Goal: Transaction & Acquisition: Purchase product/service

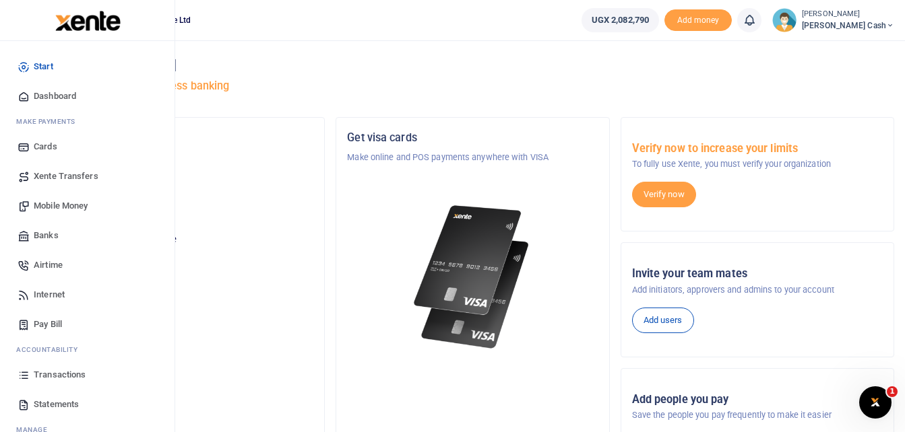
click at [68, 207] on span "Mobile Money" at bounding box center [61, 205] width 54 height 13
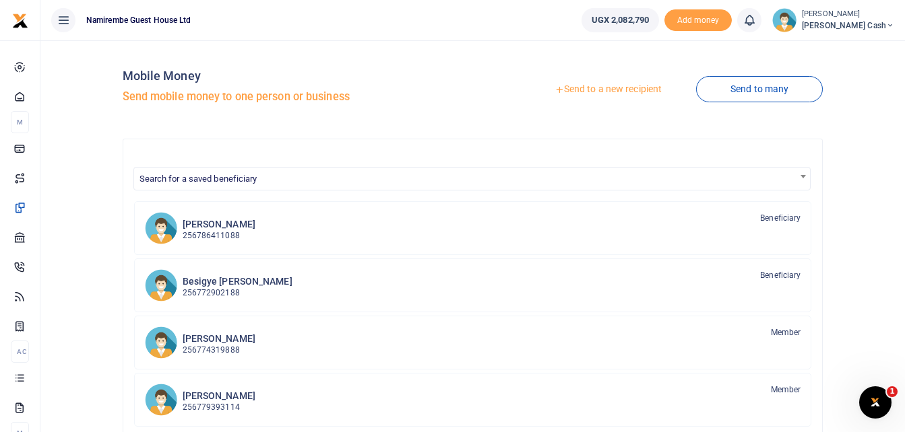
click at [603, 84] on link "Send to a new recipient" at bounding box center [608, 89] width 176 height 24
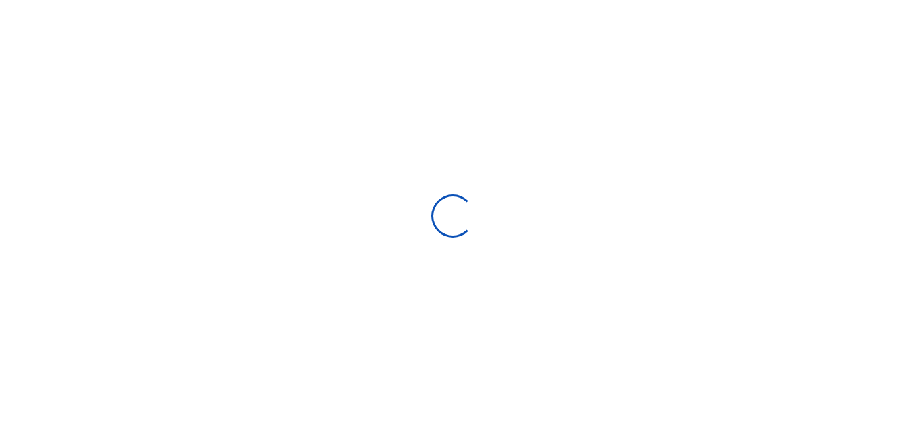
select select "Loading bundles"
select select
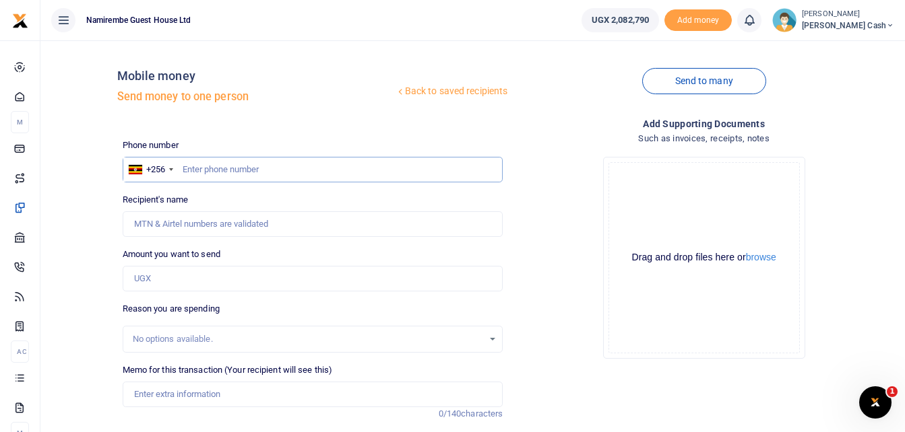
click at [228, 170] on input "text" at bounding box center [313, 170] width 381 height 26
type input "0775305578"
type input "Tony Kamede"
type input "0775305578"
click at [142, 278] on input "Amount you want to send" at bounding box center [313, 279] width 381 height 26
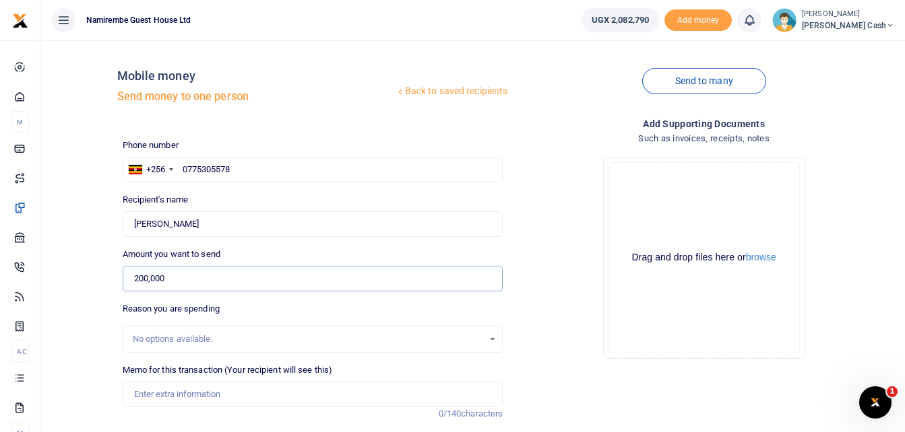
type input "200,000"
click at [143, 395] on input "Memo for this transaction (Your recipient will see this)" at bounding box center [313, 395] width 381 height 26
type input "B"
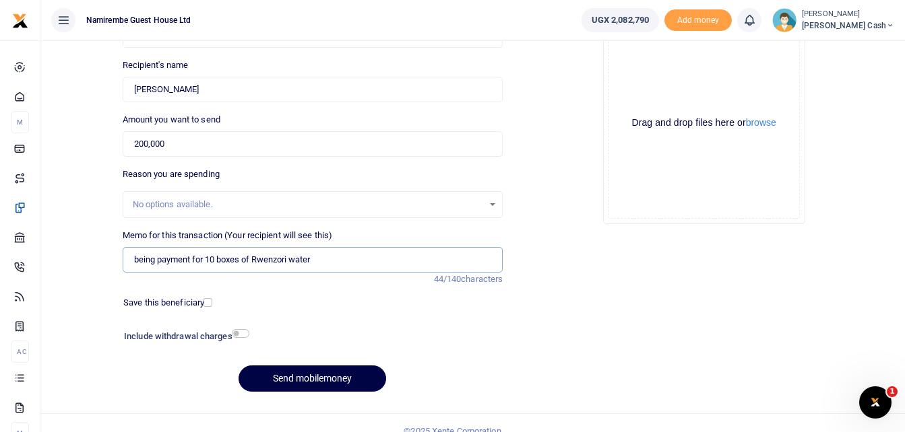
scroll to position [151, 0]
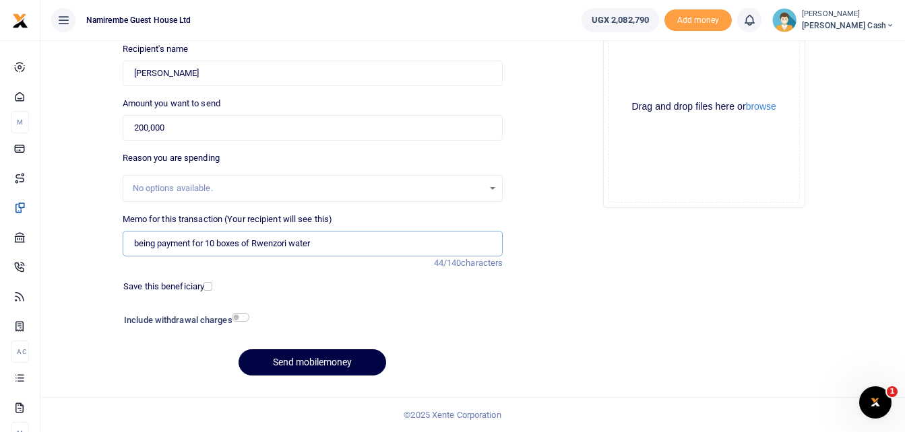
type input "being payment for 10 boxes of Rwenzori water"
click at [243, 313] on input "checkbox" at bounding box center [241, 317] width 18 height 9
checkbox input "true"
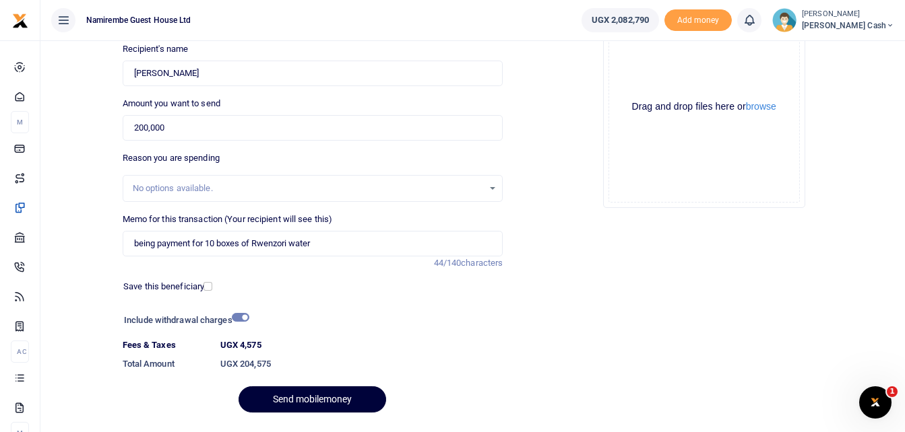
click at [326, 404] on button "Send mobilemoney" at bounding box center [312, 400] width 148 height 26
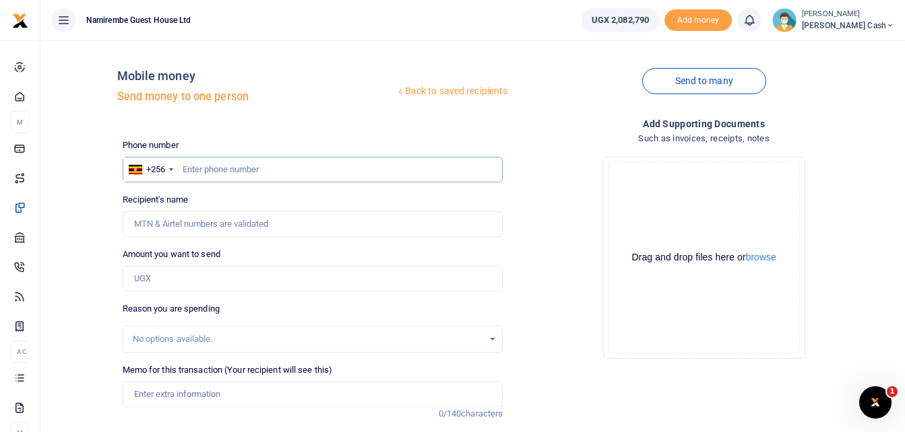
click at [206, 172] on input "text" at bounding box center [313, 170] width 381 height 26
type input "0782599495"
type input "[PERSON_NAME]"
type input "0782599495"
click at [142, 274] on input "Amount you want to send" at bounding box center [313, 279] width 381 height 26
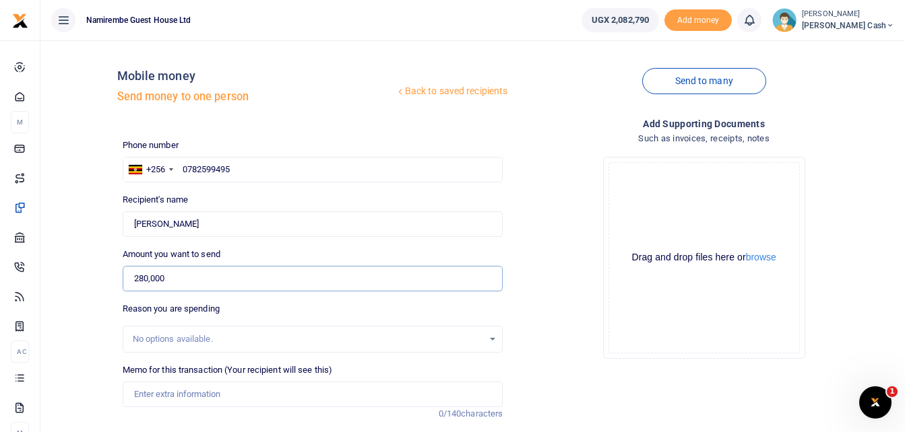
type input "280,000"
click at [158, 401] on input "Memo for this transaction (Your recipient will see this)" at bounding box center [313, 395] width 381 height 26
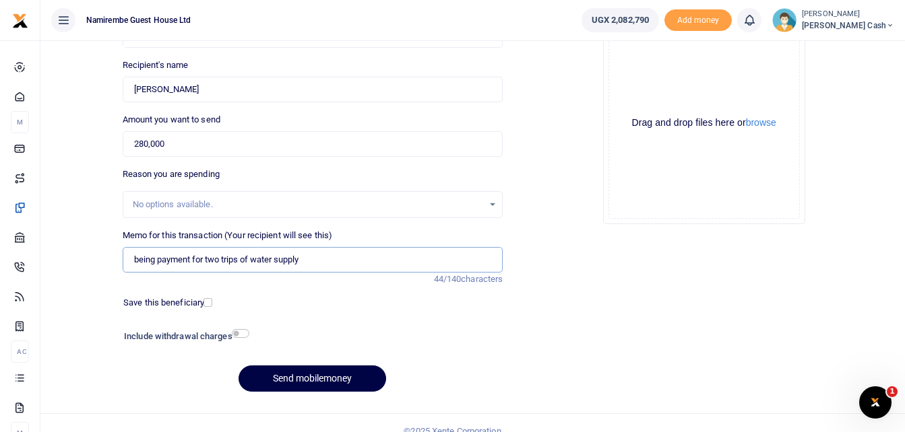
scroll to position [151, 0]
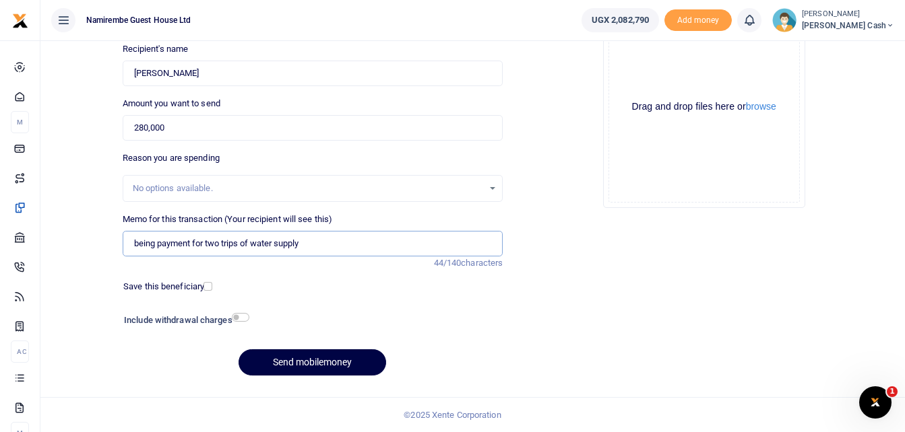
type input "being payment for two trips of water supply"
click at [244, 319] on input "checkbox" at bounding box center [241, 317] width 18 height 9
checkbox input "true"
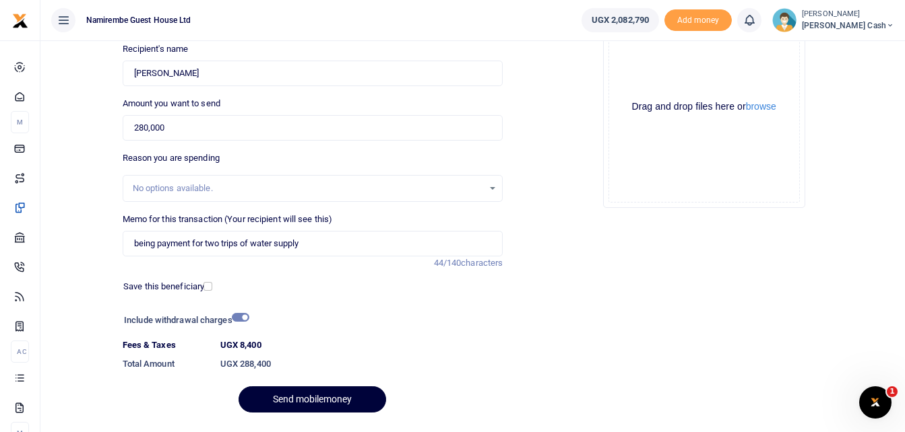
click at [313, 398] on button "Send mobilemoney" at bounding box center [312, 400] width 148 height 26
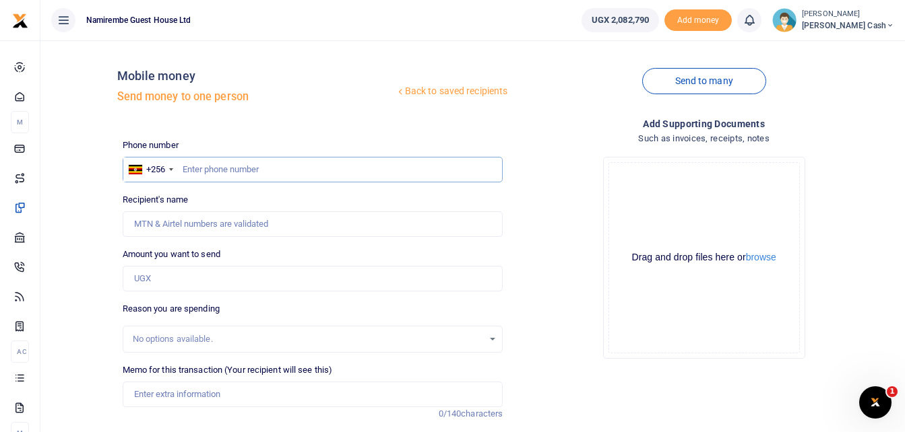
click at [201, 171] on input "text" at bounding box center [313, 170] width 381 height 26
type input "0700159193"
click at [138, 278] on input "Amount you want to send" at bounding box center [313, 279] width 381 height 26
type input "Godwin Ouma"
click at [182, 284] on input "Amount you want to send" at bounding box center [313, 279] width 381 height 26
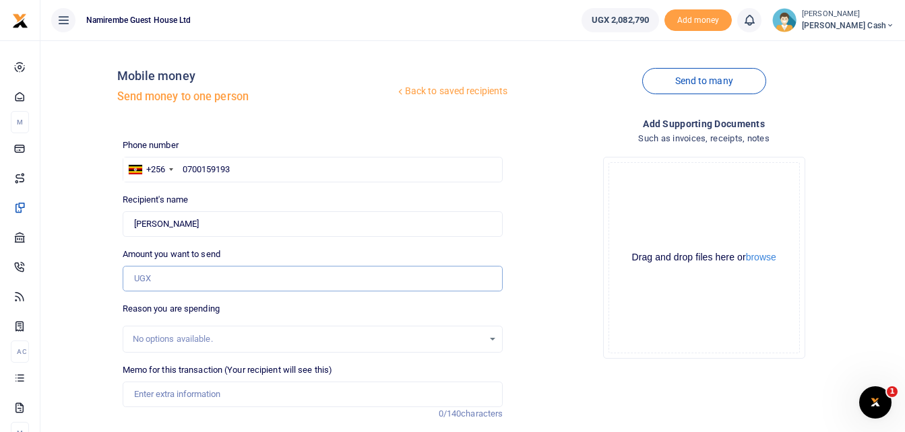
click at [175, 286] on input "Amount you want to send" at bounding box center [313, 279] width 381 height 26
click at [135, 224] on input "Found" at bounding box center [313, 224] width 381 height 26
click at [141, 284] on input "Amount you want to send" at bounding box center [313, 279] width 381 height 26
click at [143, 281] on input "Amount you want to send" at bounding box center [313, 279] width 381 height 26
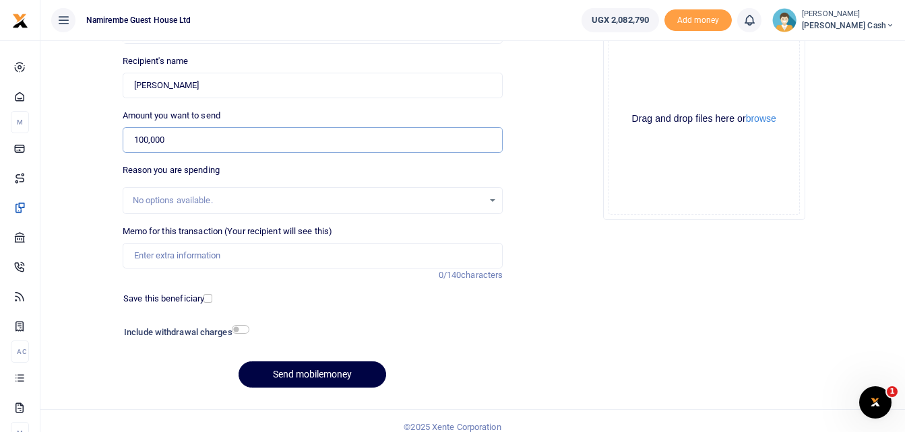
scroll to position [151, 0]
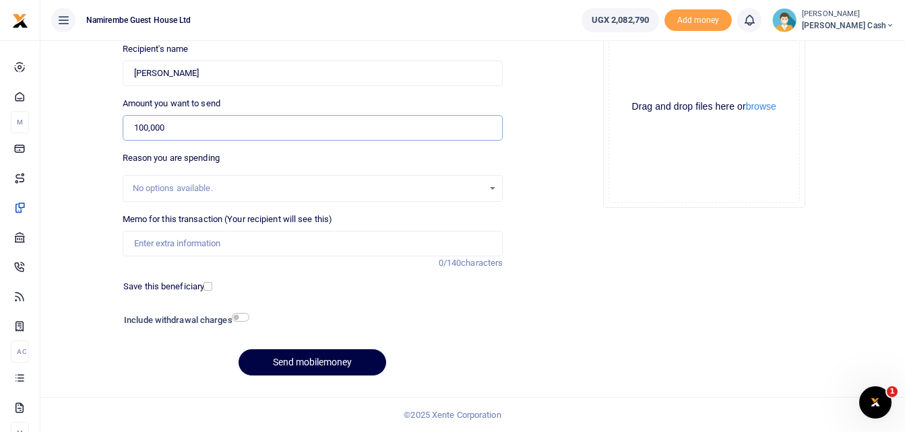
type input "100,000"
click at [150, 239] on input "Memo for this transaction (Your recipient will see this)" at bounding box center [313, 244] width 381 height 26
click at [130, 244] on input "Memo for this transaction (Your recipient will see this)" at bounding box center [313, 244] width 381 height 26
type input "being payment for casual chef outside catering 2 days"
click at [313, 360] on button "Send mobilemoney" at bounding box center [312, 363] width 148 height 26
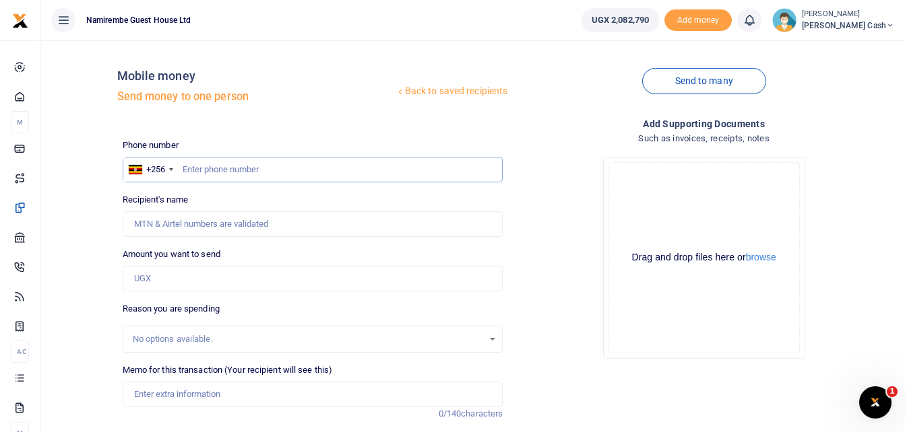
click at [211, 168] on input "text" at bounding box center [313, 170] width 381 height 26
type input "0784945899"
type input "Simon Weli Lubisa"
type input "0784945899"
click at [145, 280] on input "Amount you want to send" at bounding box center [313, 279] width 381 height 26
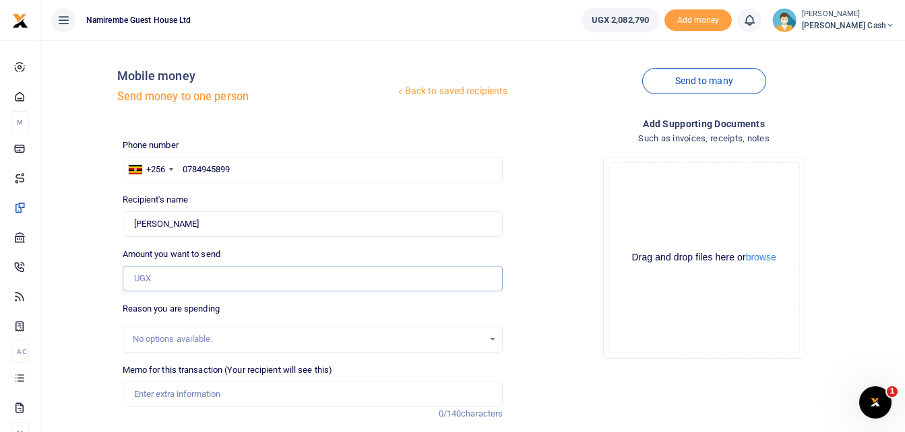
click at [141, 277] on input "Amount you want to send" at bounding box center [313, 279] width 381 height 26
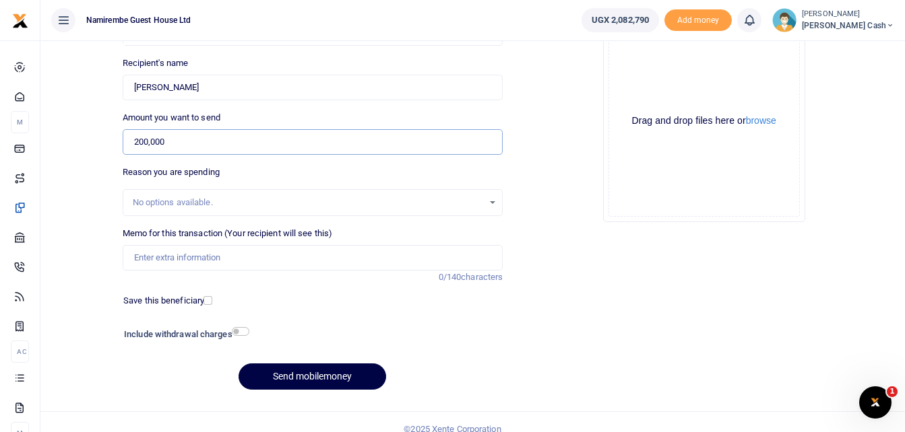
scroll to position [151, 0]
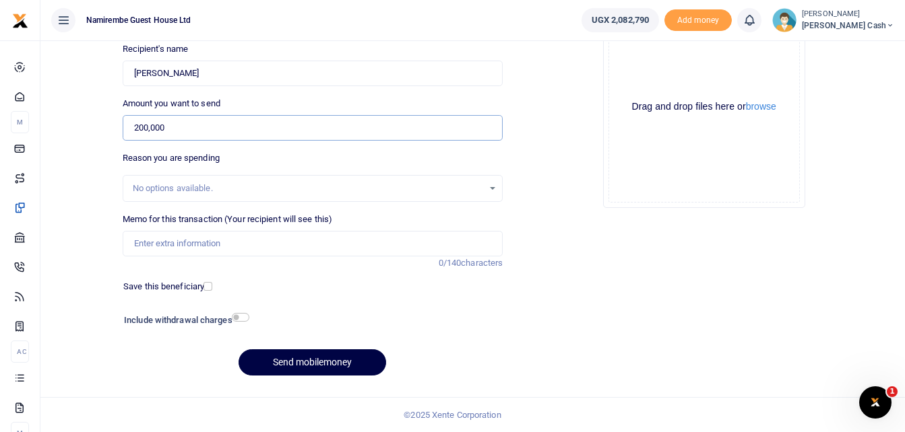
type input "200,000"
click at [141, 242] on input "Memo for this transaction (Your recipient will see this)" at bounding box center [313, 244] width 381 height 26
click at [326, 244] on input "being payment for casual" at bounding box center [313, 244] width 381 height 26
click at [327, 244] on input "being payment for casual" at bounding box center [313, 244] width 381 height 26
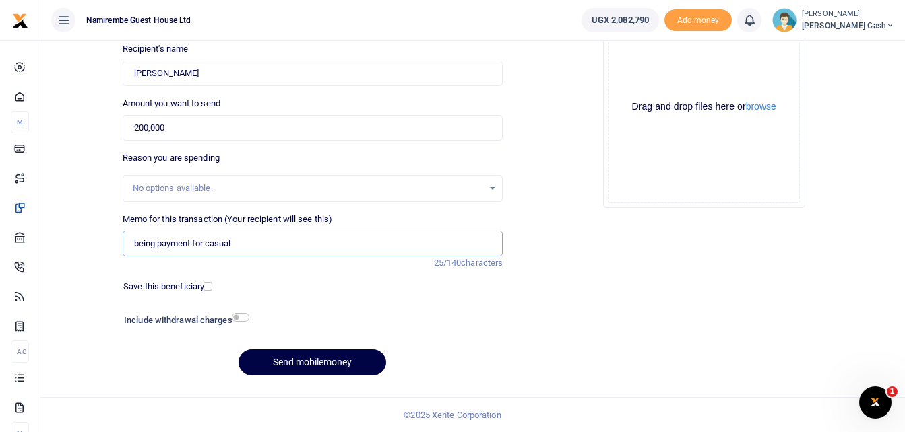
click at [327, 244] on input "being payment for casual" at bounding box center [313, 244] width 381 height 26
click at [412, 247] on input "being payment for casual" at bounding box center [313, 244] width 381 height 26
click at [154, 239] on input "being payment for casual" at bounding box center [313, 244] width 381 height 26
click at [348, 240] on input "being payment for casual" at bounding box center [313, 244] width 381 height 26
click at [162, 237] on input "being payment for casual" at bounding box center [313, 244] width 381 height 26
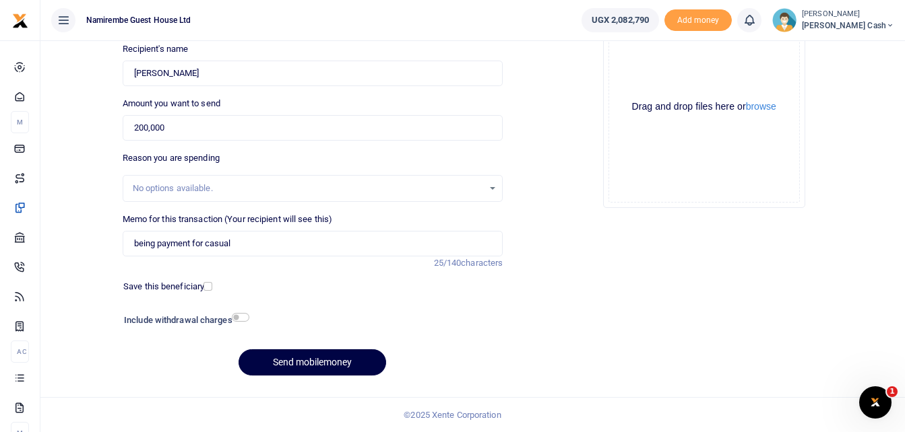
click at [391, 141] on div "Phone number +256 Uganda +256 0784945899 Phone is required. Recipient's name Fo…" at bounding box center [312, 187] width 391 height 399
click at [239, 242] on input "being payment for casual" at bounding box center [313, 244] width 381 height 26
click at [259, 246] on input "being payment for casual" at bounding box center [313, 244] width 381 height 26
click at [303, 240] on input "being payment for casual" at bounding box center [313, 244] width 381 height 26
click at [337, 243] on input "being payment for casual" at bounding box center [313, 244] width 381 height 26
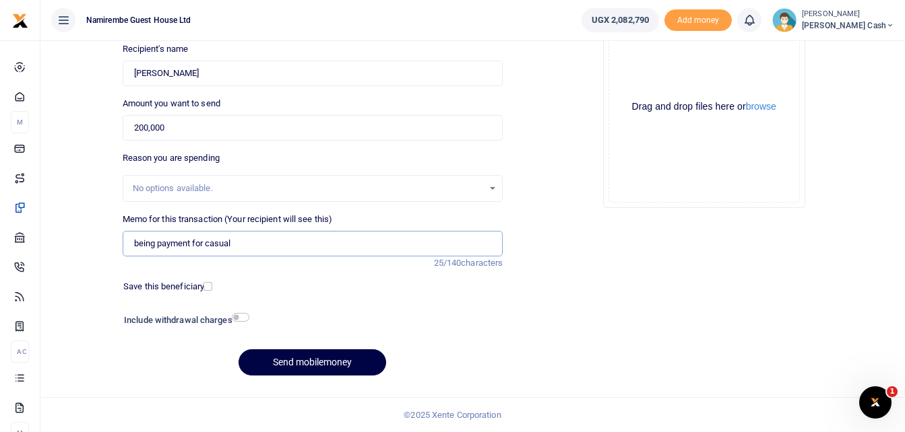
click at [331, 240] on input "being payment for casual" at bounding box center [313, 244] width 381 height 26
click at [257, 247] on input "being payment for casual" at bounding box center [313, 244] width 381 height 26
click at [232, 245] on input "being payment for casual" at bounding box center [313, 244] width 381 height 26
click at [227, 242] on input "being payment for casual" at bounding box center [313, 244] width 381 height 26
click at [232, 242] on input "being payment for casual" at bounding box center [313, 244] width 381 height 26
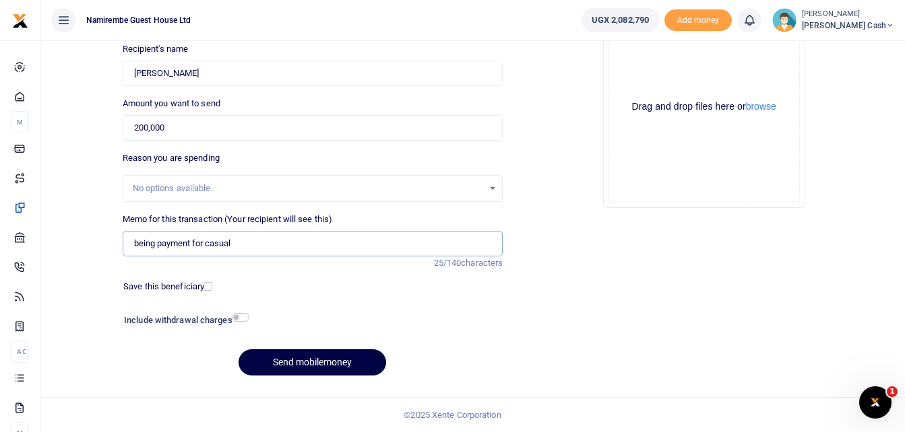
click at [317, 236] on input "being payment for casual" at bounding box center [313, 244] width 381 height 26
type input "being payment for casual chef for 4days"
click at [308, 361] on button "Send mobilemoney" at bounding box center [312, 363] width 148 height 26
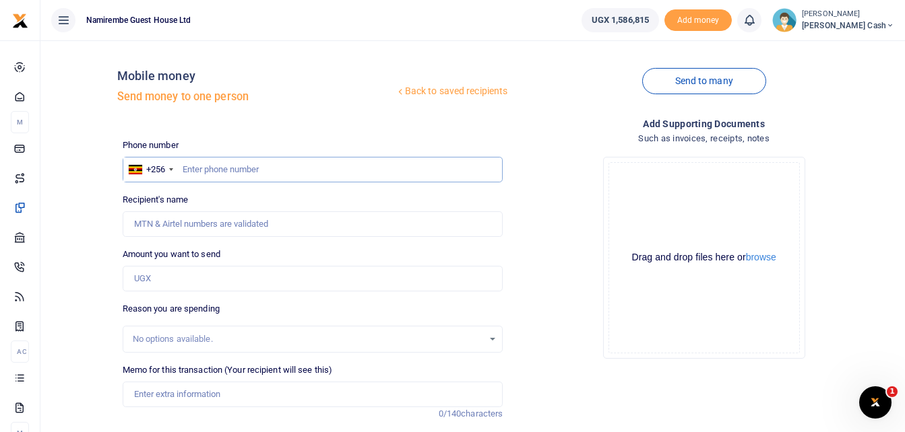
click at [202, 167] on input "text" at bounding box center [313, 170] width 381 height 26
type input "07689212117"
type input "Isaiah Mayende"
type input "076892121"
type input "Isaiah Mayende"
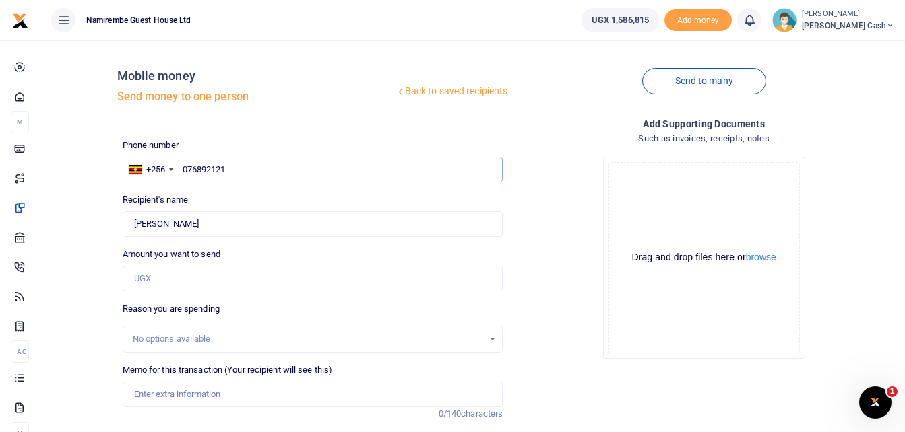
type input "0768921217"
type input "Mercy Komugabe"
type input "0768921217"
click at [216, 227] on input "Found" at bounding box center [313, 224] width 381 height 26
click at [235, 168] on input "0768921217" at bounding box center [313, 170] width 381 height 26
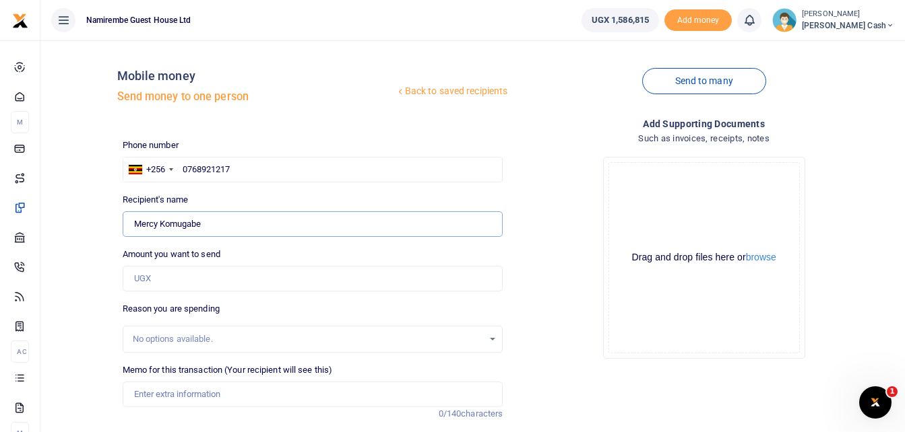
click at [220, 218] on input "Found" at bounding box center [313, 224] width 381 height 26
click at [202, 228] on input "Found" at bounding box center [313, 224] width 381 height 26
type input "M"
click at [256, 172] on input "0768921217" at bounding box center [313, 170] width 381 height 26
type input "0"
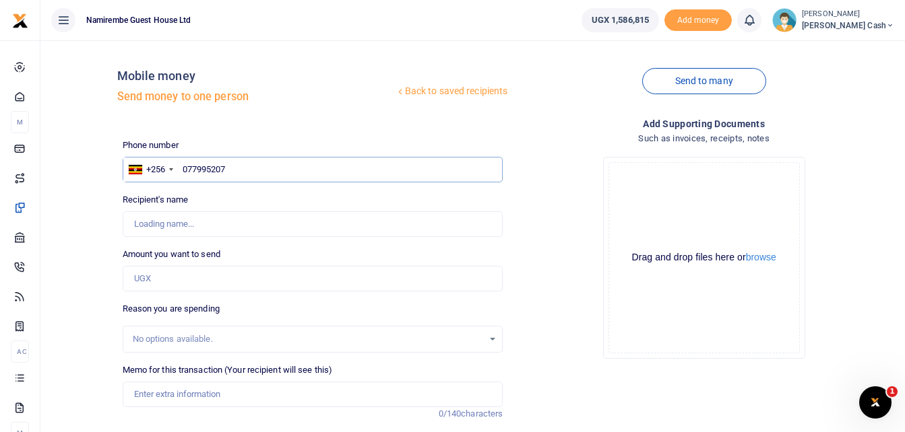
type input "0779952079"
type input "Tausi Masika"
type input "0779952079"
click at [157, 277] on input "Amount you want to send" at bounding box center [313, 279] width 381 height 26
click at [169, 285] on input "Amount you want to send" at bounding box center [313, 279] width 381 height 26
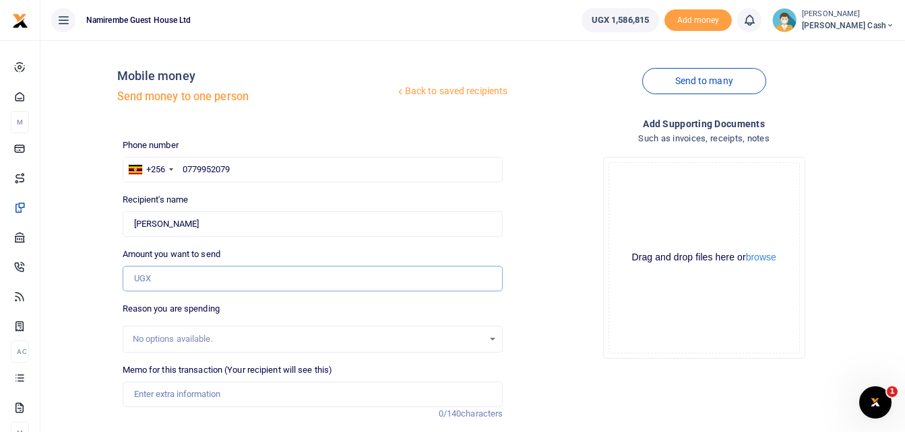
click at [174, 287] on input "Amount you want to send" at bounding box center [313, 279] width 381 height 26
click at [150, 277] on input "Amount you want to send" at bounding box center [313, 279] width 381 height 26
type input "100,000"
click at [143, 397] on input "Memo for this transaction (Your recipient will see this)" at bounding box center [313, 395] width 381 height 26
click at [253, 394] on input "being payment for chef fred" at bounding box center [313, 395] width 381 height 26
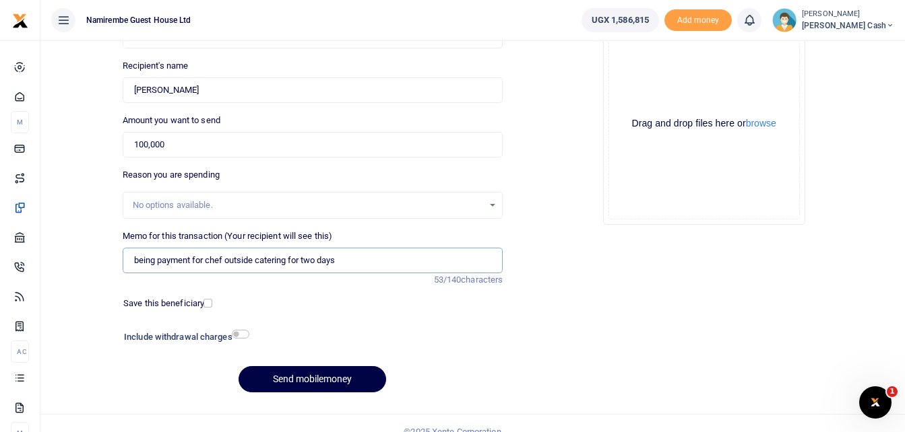
scroll to position [135, 0]
click at [227, 261] on input "being payment for chef outside catering for two days" at bounding box center [313, 260] width 381 height 26
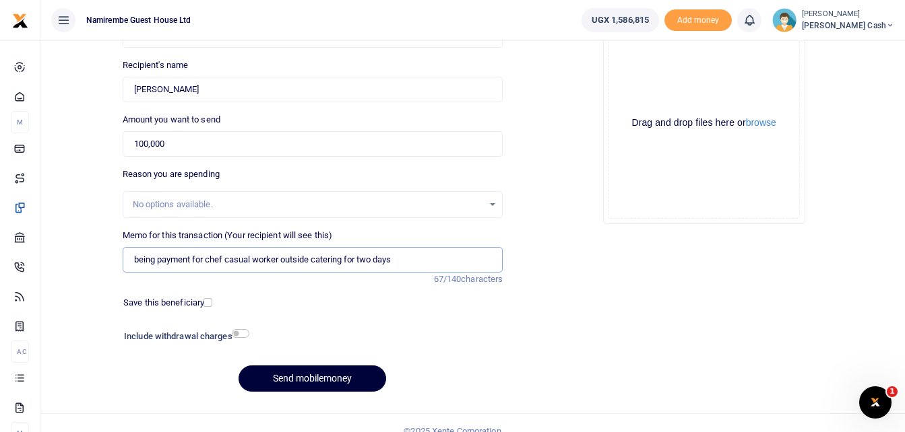
type input "being payment for chef casual worker outside catering for two days"
click at [306, 381] on button "Send mobilemoney" at bounding box center [312, 379] width 148 height 26
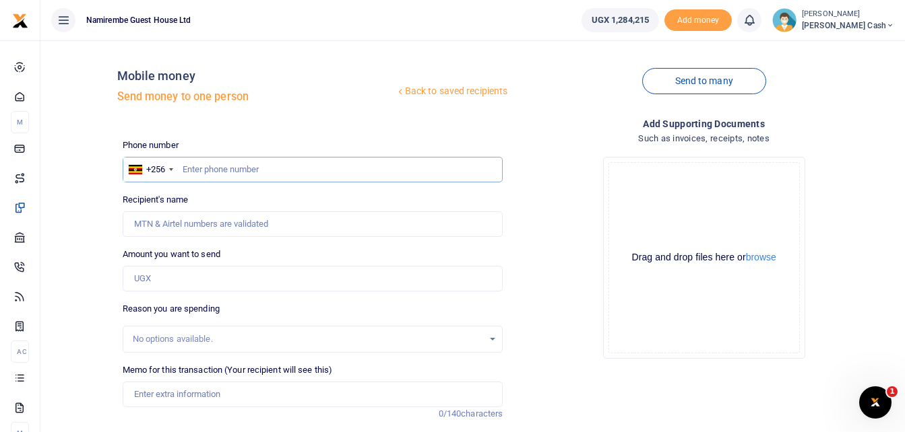
click at [209, 170] on input "text" at bounding box center [313, 170] width 381 height 26
type input "0782922300"
type input "[PERSON_NAME]"
type input "0782922300"
click at [141, 280] on input "Amount you want to send" at bounding box center [313, 279] width 381 height 26
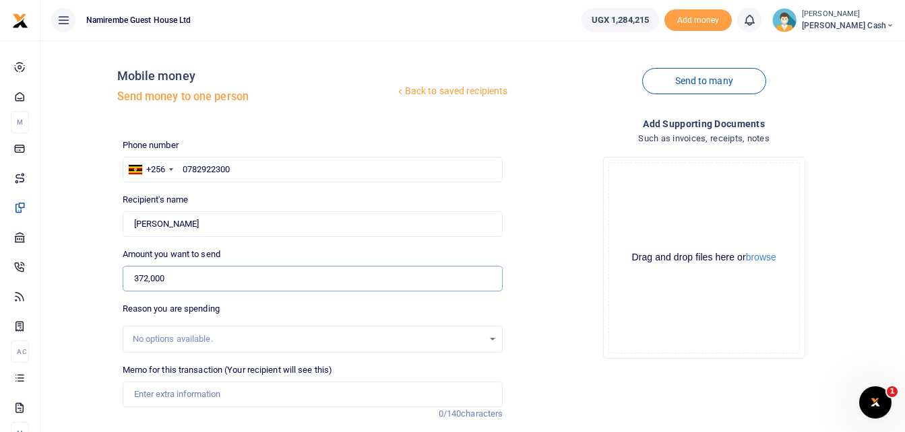
type input "372,000"
click at [164, 395] on input "Memo for this transaction (Your recipient will see this)" at bounding box center [313, 395] width 381 height 26
click at [283, 397] on input "being payment for 120 liters of milk" at bounding box center [313, 395] width 381 height 26
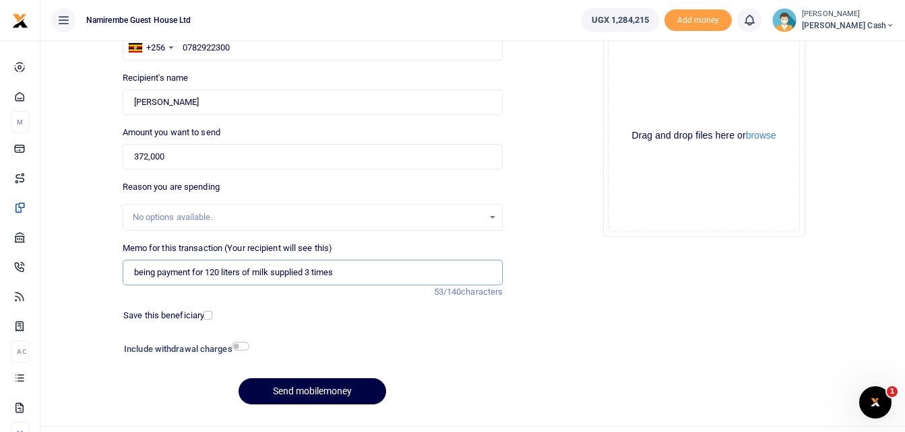
scroll to position [151, 0]
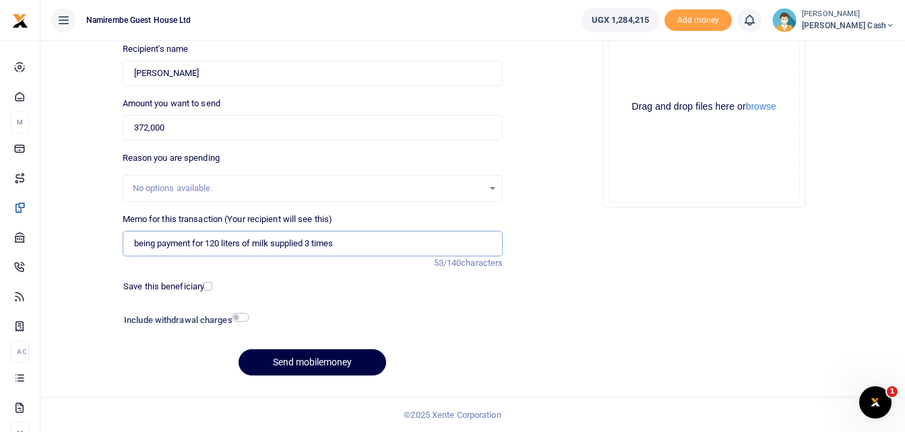
type input "being payment for 120 liters of milk supplied 3 times"
click at [242, 316] on input "checkbox" at bounding box center [241, 317] width 18 height 9
checkbox input "true"
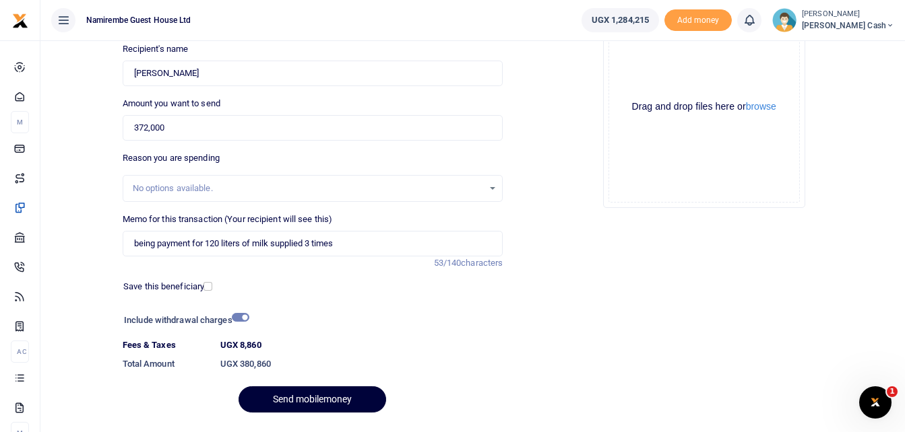
click at [302, 398] on button "Send mobilemoney" at bounding box center [312, 400] width 148 height 26
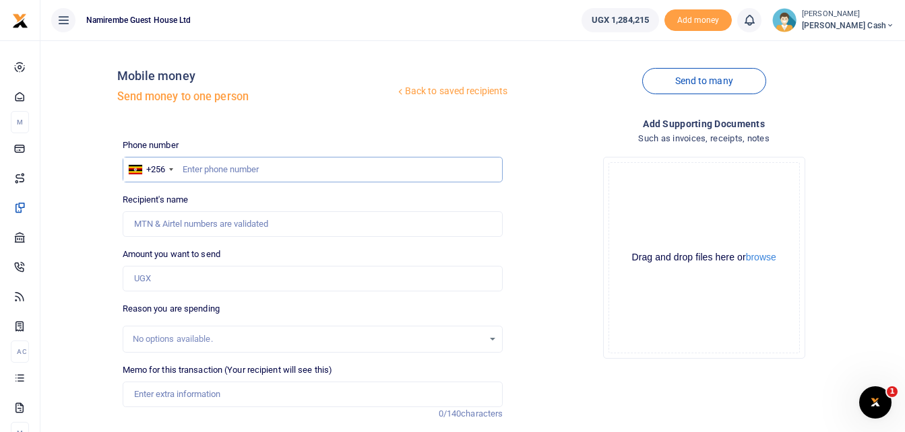
click at [202, 164] on input "text" at bounding box center [313, 170] width 381 height 26
type input "0759002374"
type input "[PERSON_NAME]"
type input "0759002374"
click at [146, 282] on input "Amount you want to send" at bounding box center [313, 279] width 381 height 26
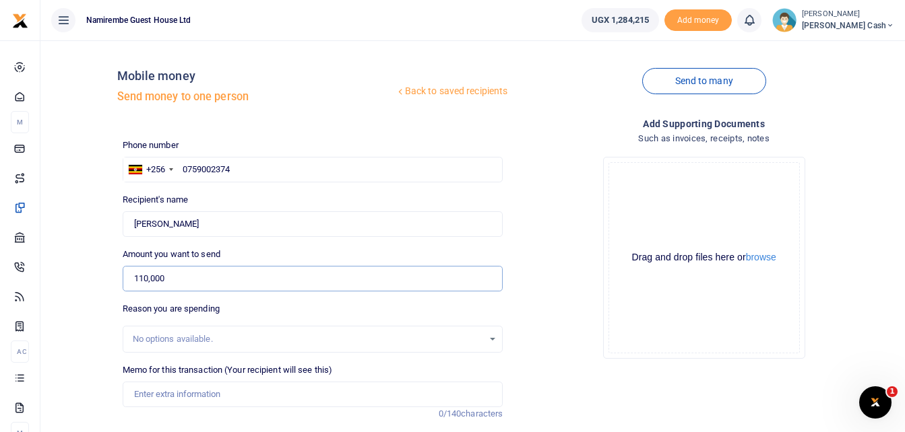
type input "110,000"
click at [160, 396] on input "Memo for this transaction (Your recipient will see this)" at bounding box center [313, 395] width 381 height 26
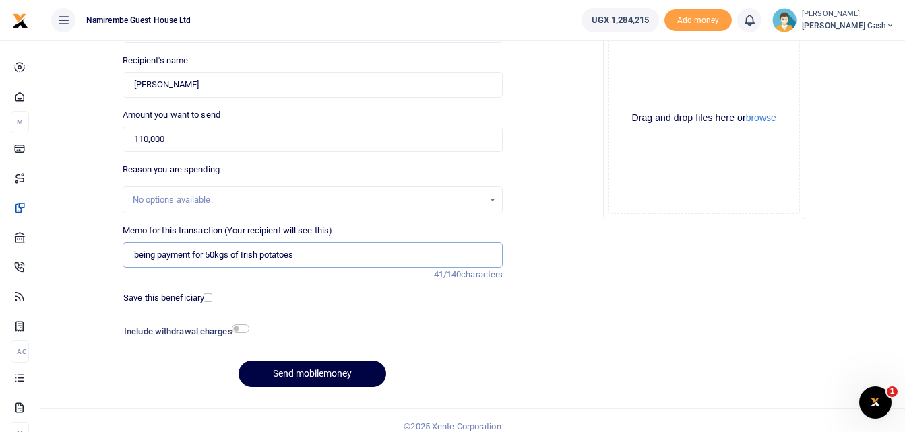
scroll to position [151, 0]
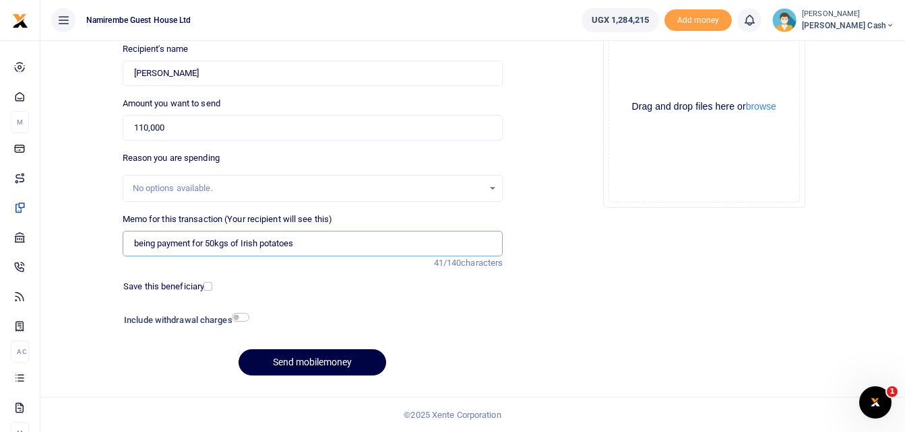
type input "being payment for 50kgs of Irish potatoes"
click at [236, 319] on input "checkbox" at bounding box center [241, 317] width 18 height 9
checkbox input "true"
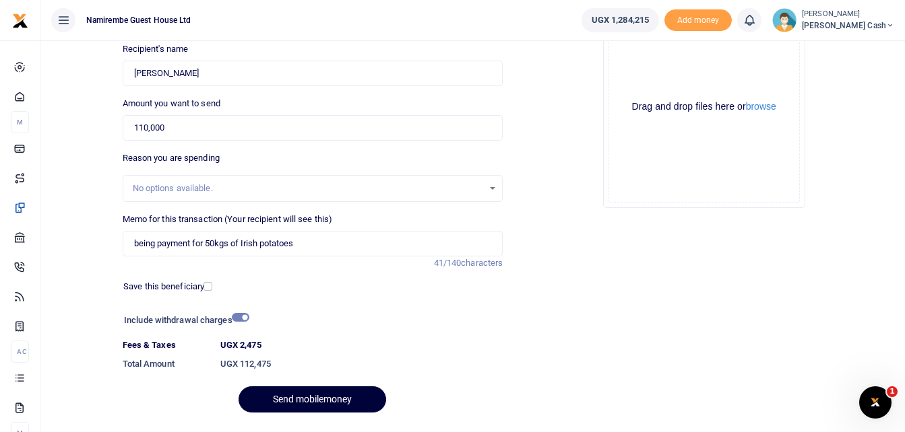
click at [319, 396] on button "Send mobilemoney" at bounding box center [312, 400] width 148 height 26
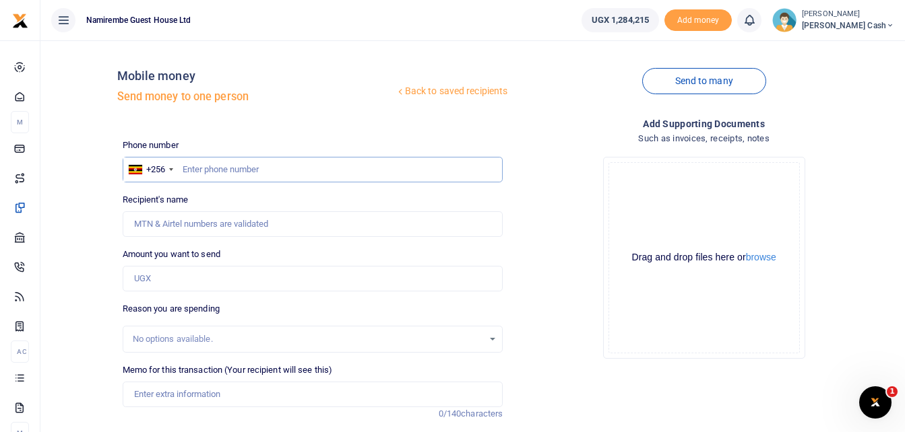
click at [199, 168] on input "text" at bounding box center [313, 170] width 381 height 26
type input "0786411088"
type input "[PERSON_NAME]"
type input "0786411088"
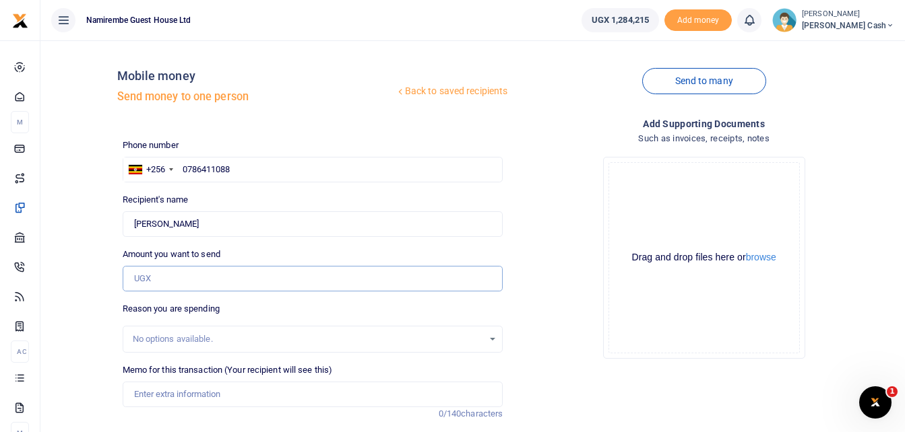
click at [152, 280] on input "Amount you want to send" at bounding box center [313, 279] width 381 height 26
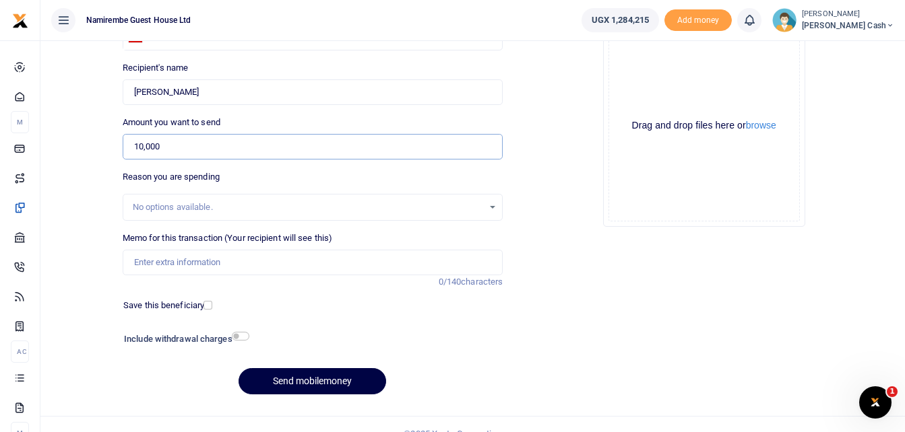
scroll to position [135, 0]
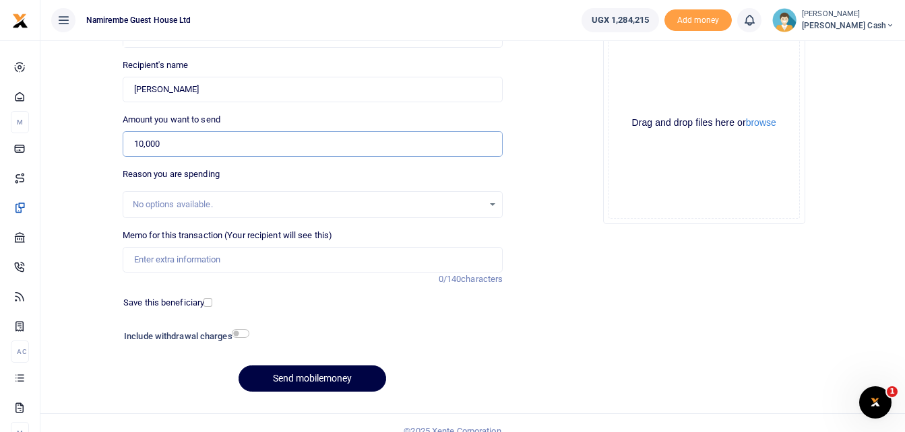
type input "10,000"
click at [151, 251] on input "Memo for this transaction (Your recipient will see this)" at bounding box center [313, 260] width 381 height 26
type input "being payment for transport refund to church house and matooke"
click at [244, 329] on input "checkbox" at bounding box center [241, 333] width 18 height 9
checkbox input "true"
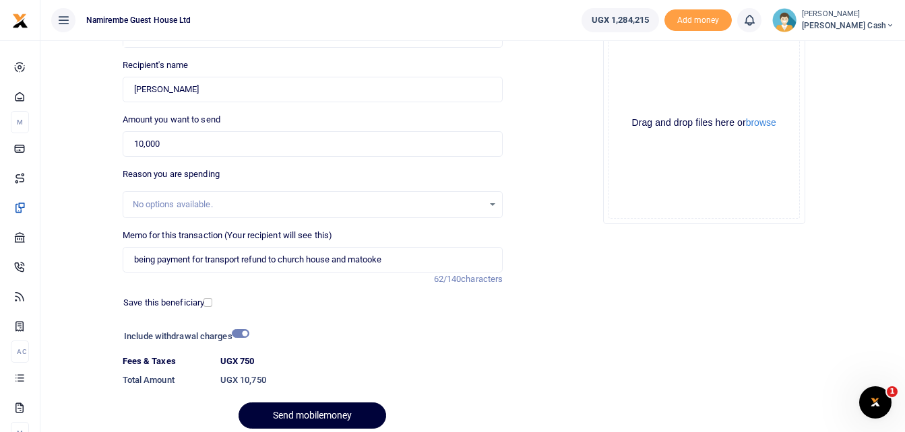
click at [303, 411] on button "Send mobilemoney" at bounding box center [312, 416] width 148 height 26
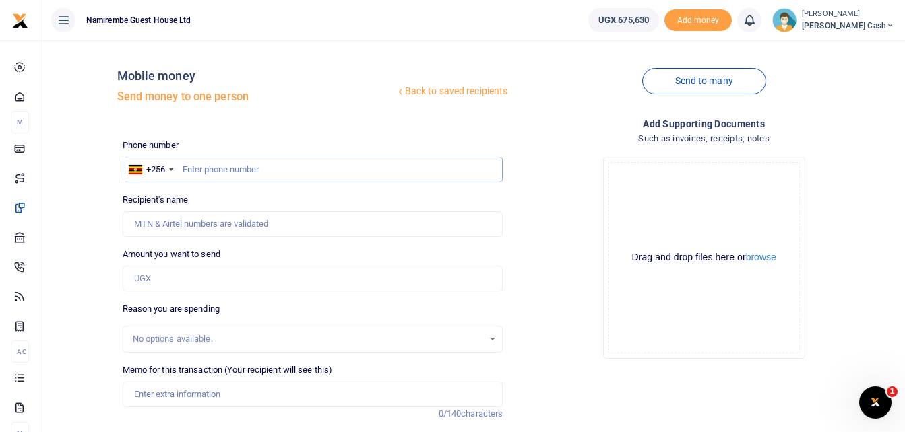
click at [200, 170] on input "text" at bounding box center [313, 170] width 381 height 26
type input "0768921217"
type input "Mercy Komugabe"
type input "0768921217"
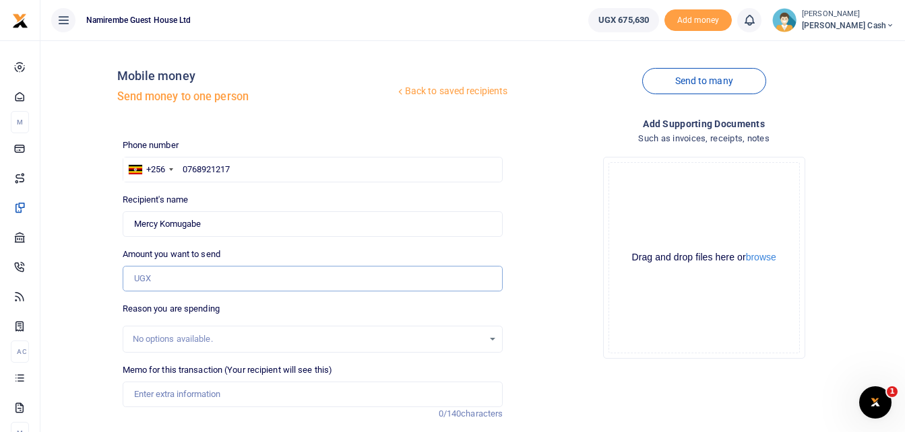
click at [146, 280] on input "Amount you want to send" at bounding box center [313, 279] width 381 height 26
click at [137, 277] on input "Amount you want to send" at bounding box center [313, 279] width 381 height 26
type input "30,000"
click at [144, 393] on input "Memo for this transaction (Your recipient will see this)" at bounding box center [313, 395] width 381 height 26
click at [206, 394] on input "Being payment for [PERSON_NAME] casual" at bounding box center [313, 395] width 381 height 26
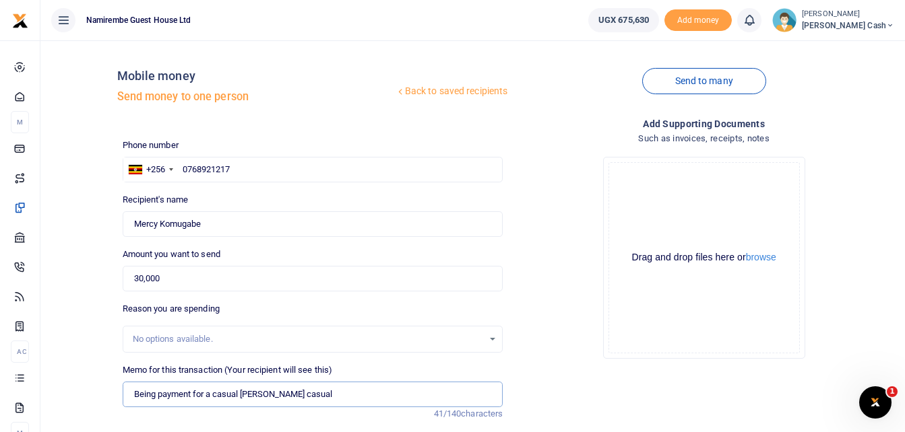
click at [313, 397] on input "Being payment for a casual steward casual" at bounding box center [313, 395] width 381 height 26
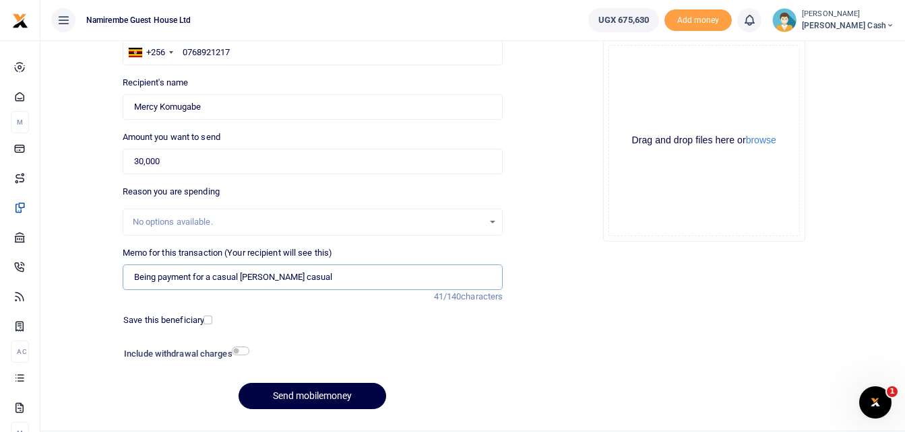
scroll to position [135, 0]
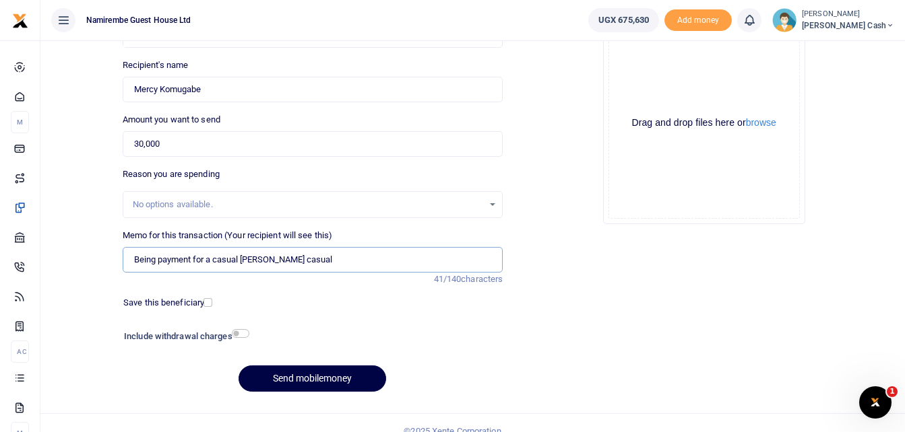
click at [333, 262] on input "Being payment for a casual steward casual" at bounding box center [313, 260] width 381 height 26
type input "Being payment for a casual steward casual"
click at [302, 375] on button "Send mobilemoney" at bounding box center [312, 379] width 148 height 26
